Goal: Check status: Check status

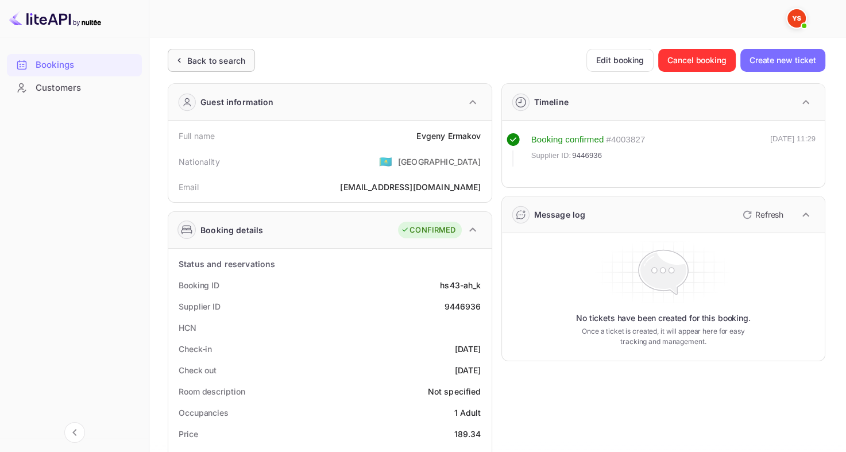
click at [202, 64] on div "Back to search" at bounding box center [216, 61] width 58 height 12
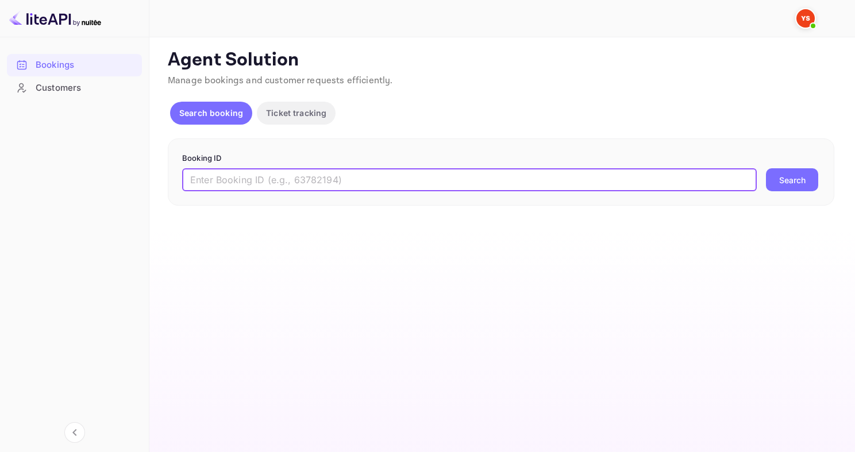
click at [263, 170] on input "text" at bounding box center [469, 179] width 574 height 23
paste input "SUPPLIER ID: FULL NAME: PRICE:"
paste input "329561911"
click at [766, 168] on button "Search" at bounding box center [792, 179] width 52 height 23
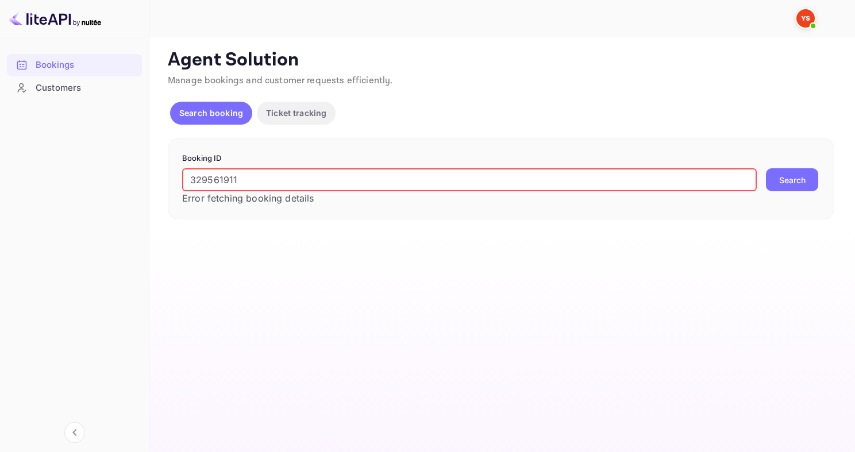
paste input "7062779"
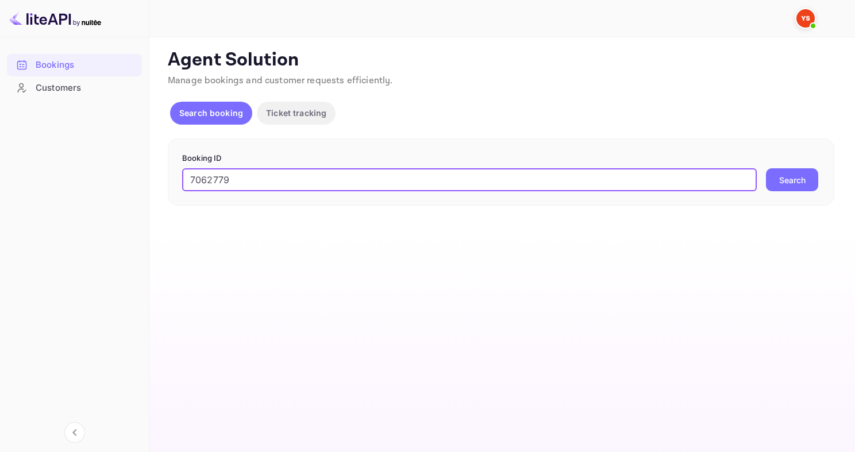
type input "7062779"
click at [766, 168] on button "Search" at bounding box center [792, 179] width 52 height 23
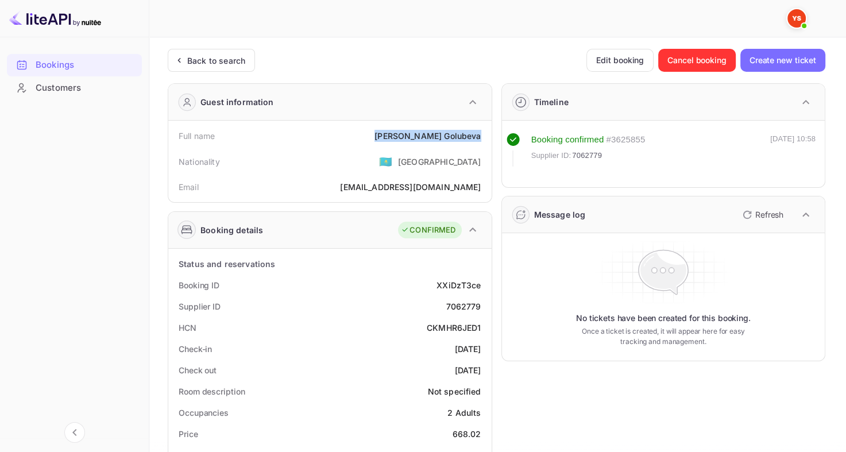
drag, startPoint x: 418, startPoint y: 134, endPoint x: 481, endPoint y: 133, distance: 63.2
click at [481, 133] on div "Full name [PERSON_NAME]" at bounding box center [330, 135] width 314 height 21
copy div "[PERSON_NAME]"
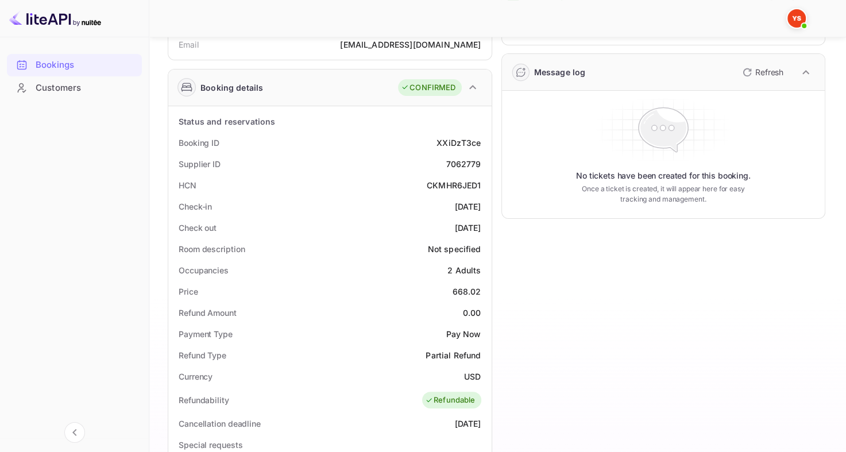
scroll to position [144, 0]
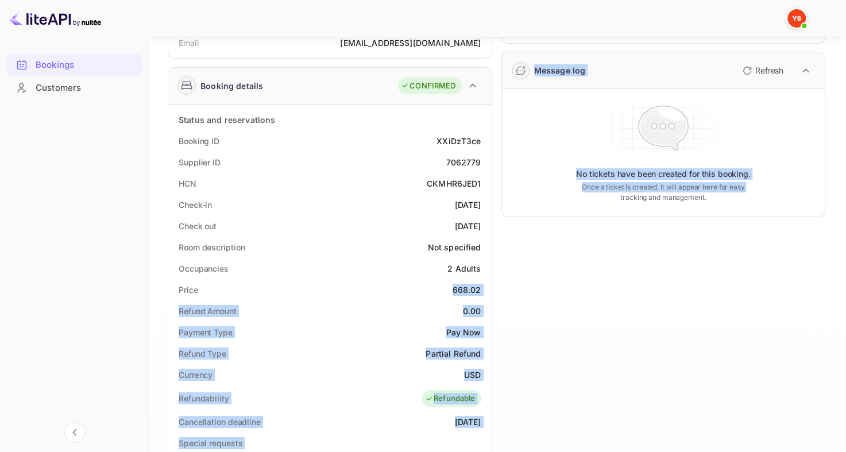
drag, startPoint x: 443, startPoint y: 287, endPoint x: 492, endPoint y: 289, distance: 48.3
click at [492, 289] on div "Guest information Full name [PERSON_NAME] Nationality 🇰🇿 [DEMOGRAPHIC_DATA] Ema…" at bounding box center [492, 338] width 667 height 816
click at [492, 289] on div "Timeline Booking confirmed # 3625855 Supplier ID: 7062779 [DATE] 10:58 Message …" at bounding box center [659, 338] width 334 height 816
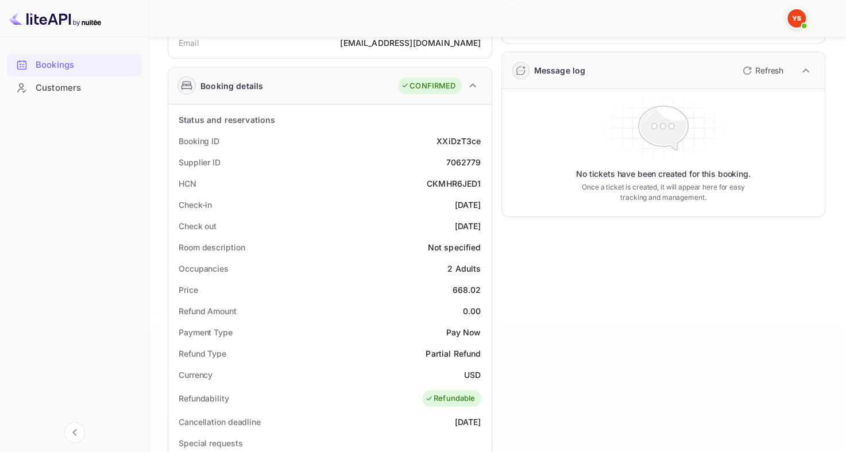
click at [462, 290] on div "668.02" at bounding box center [467, 290] width 29 height 12
copy div "668.02"
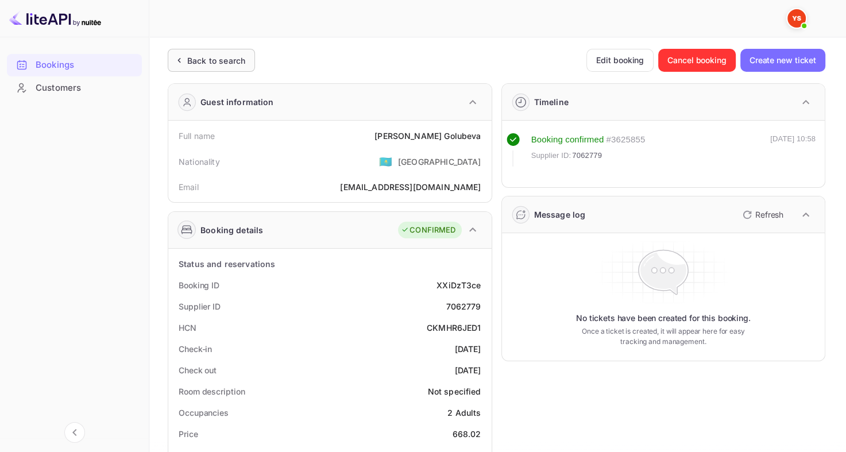
click at [221, 61] on div "Back to search" at bounding box center [216, 61] width 58 height 12
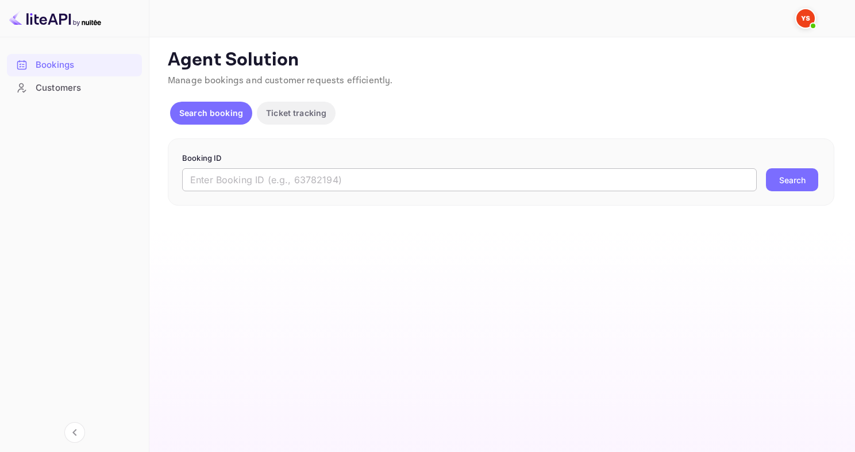
click at [265, 188] on input "text" at bounding box center [469, 179] width 574 height 23
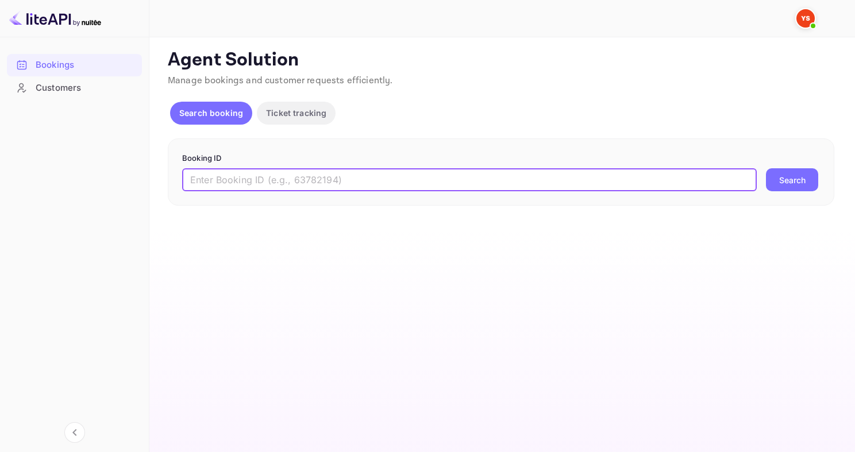
paste input "7062762"
type input "7062762"
click at [805, 172] on button "Search" at bounding box center [792, 179] width 52 height 23
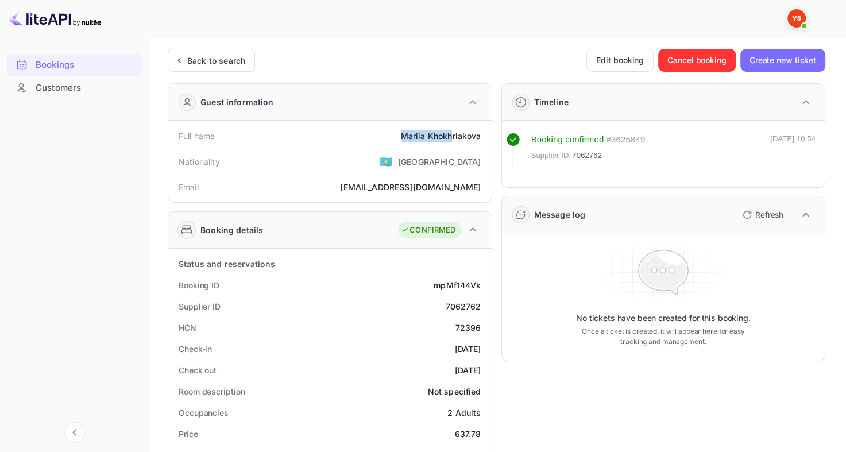
drag, startPoint x: 397, startPoint y: 133, endPoint x: 454, endPoint y: 133, distance: 57.4
click at [453, 133] on div "Full name [PERSON_NAME]" at bounding box center [330, 135] width 314 height 21
click at [456, 133] on div "[PERSON_NAME]" at bounding box center [441, 136] width 80 height 12
drag, startPoint x: 402, startPoint y: 134, endPoint x: 480, endPoint y: 129, distance: 78.3
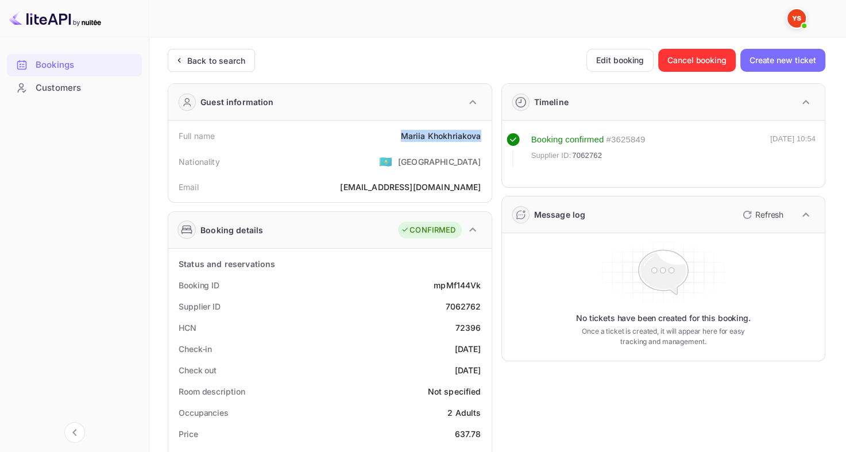
click at [480, 129] on div "Full name [PERSON_NAME]" at bounding box center [330, 135] width 314 height 21
copy div "[PERSON_NAME]"
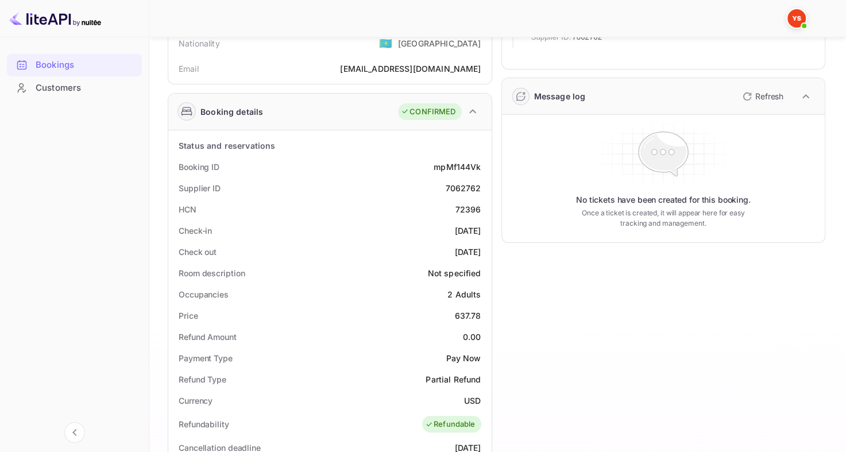
scroll to position [122, 0]
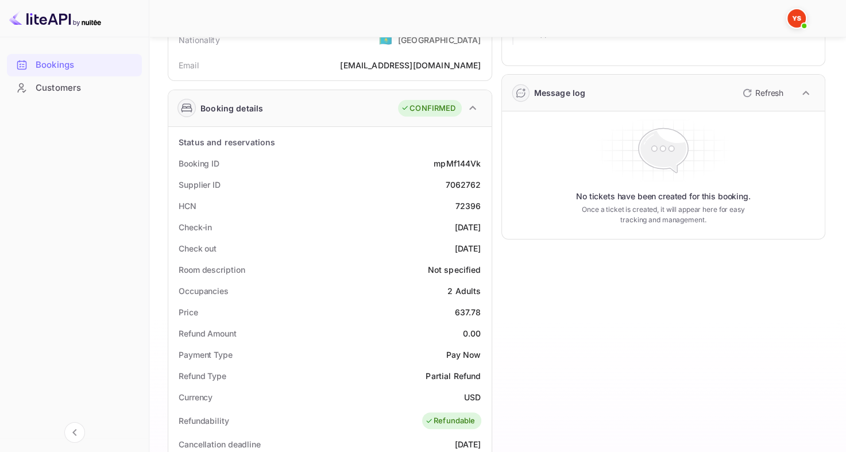
click at [461, 306] on div "637.78" at bounding box center [468, 312] width 26 height 12
copy div "637.78"
